Goal: Task Accomplishment & Management: Manage account settings

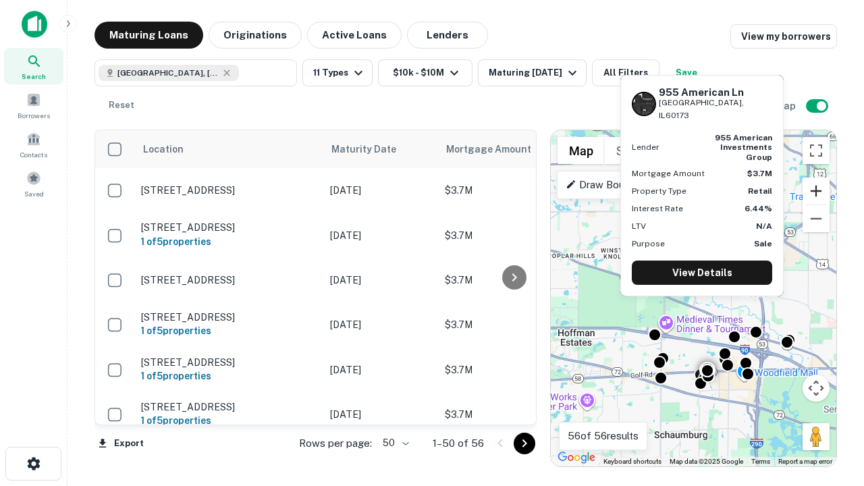
click at [816, 191] on button "Zoom in" at bounding box center [816, 191] width 27 height 27
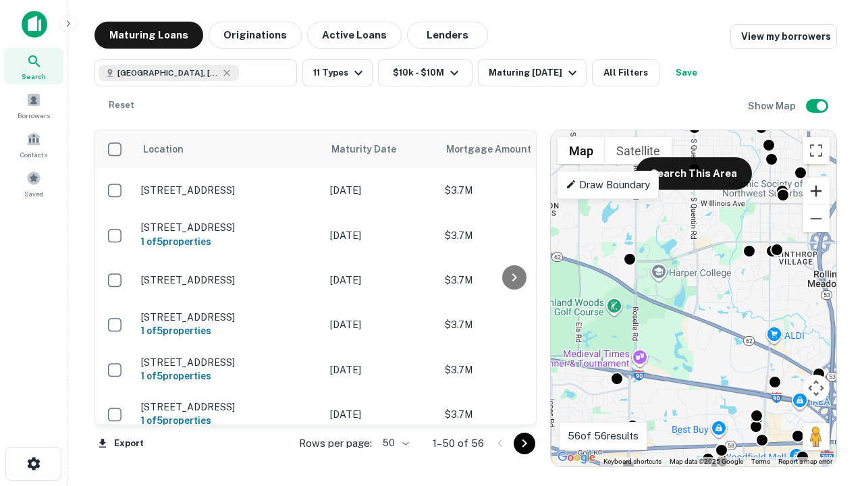
click at [816, 191] on button "Zoom in" at bounding box center [816, 191] width 27 height 27
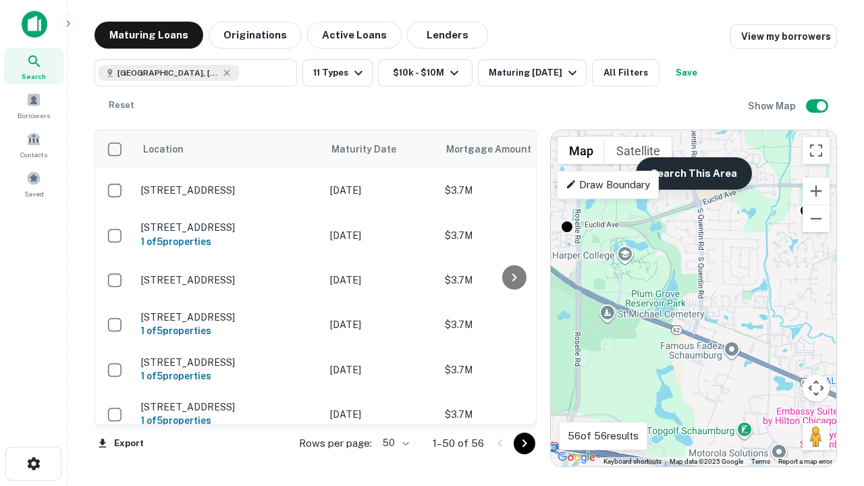
click at [693, 174] on button "Search This Area" at bounding box center [694, 173] width 116 height 32
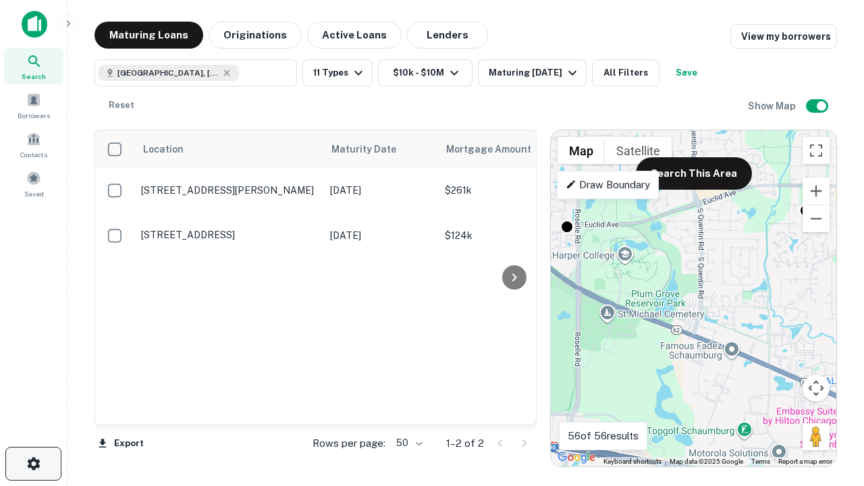
click at [33, 464] on icon "button" at bounding box center [34, 464] width 16 height 16
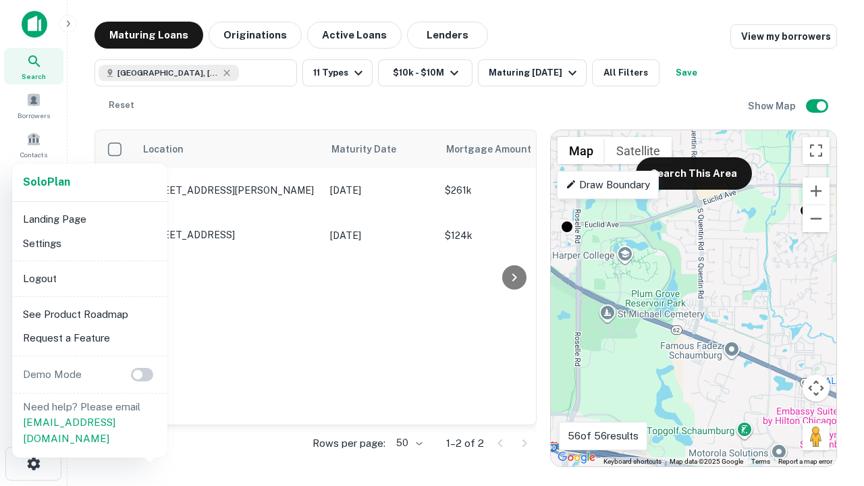
click at [89, 278] on li "Logout" at bounding box center [90, 279] width 144 height 24
